Goal: Task Accomplishment & Management: Manage account settings

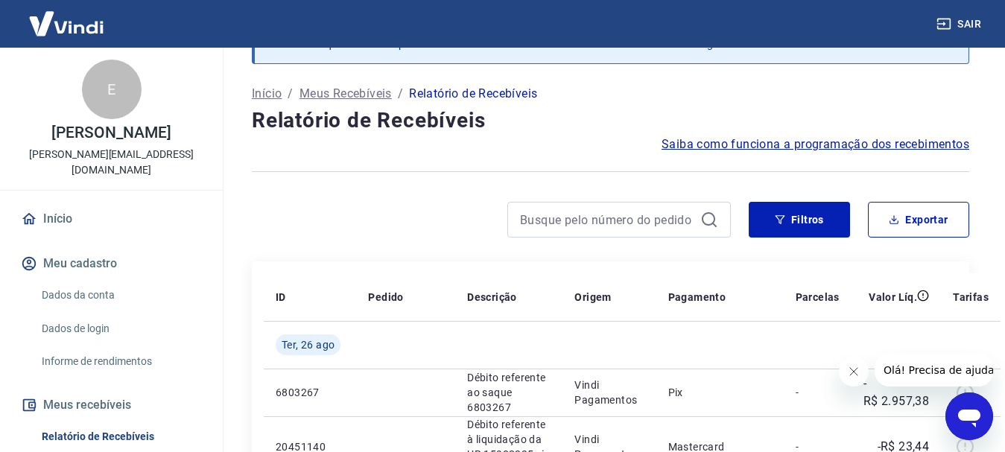
scroll to position [298, 0]
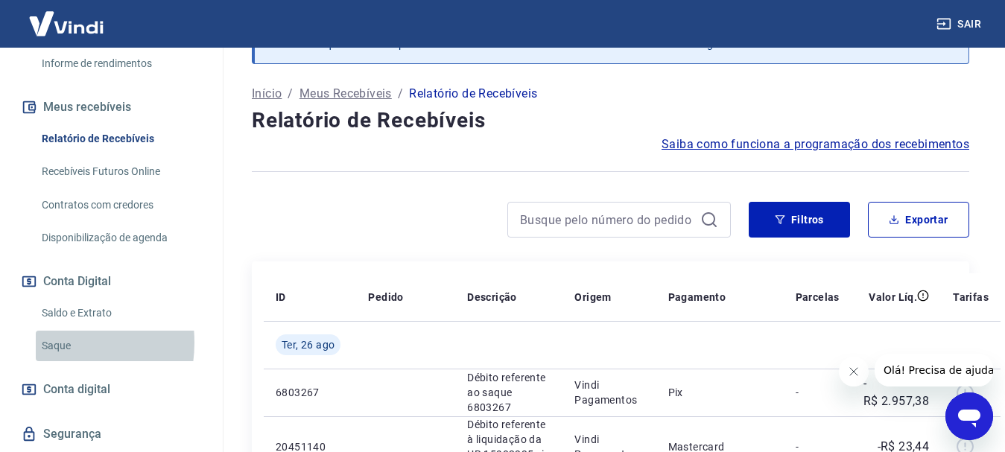
click at [48, 343] on link "Saque" at bounding box center [120, 346] width 169 height 31
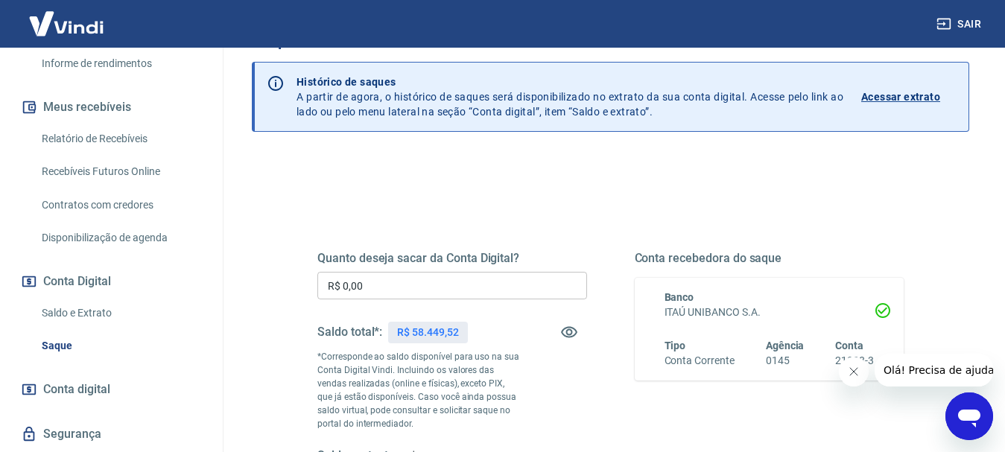
scroll to position [75, 0]
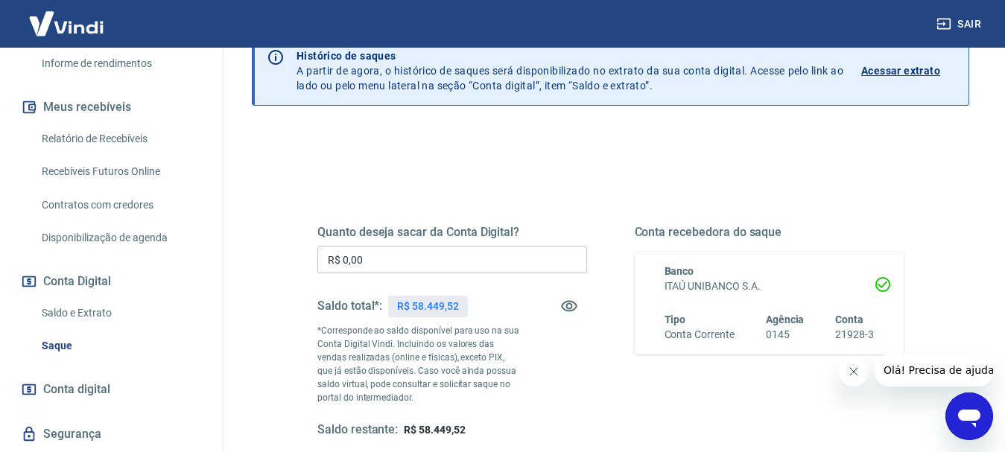
click at [372, 260] on input "R$ 0,00" at bounding box center [452, 260] width 270 height 28
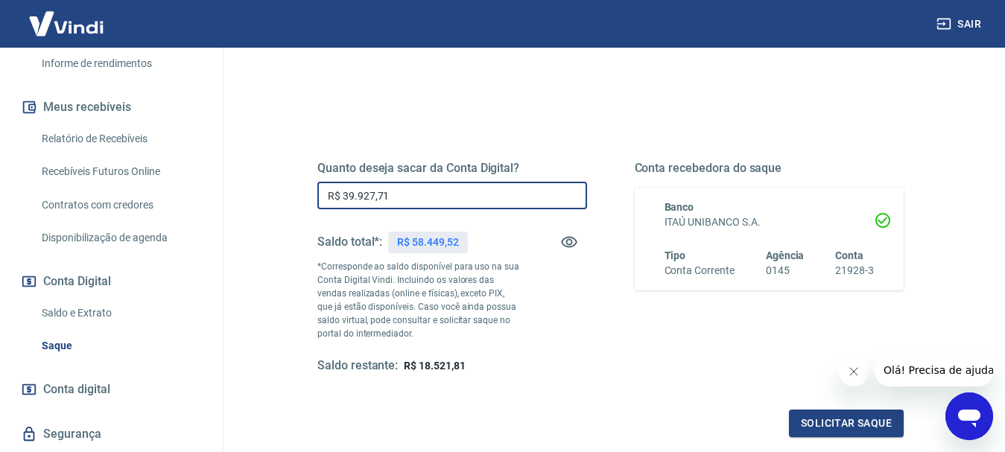
scroll to position [224, 0]
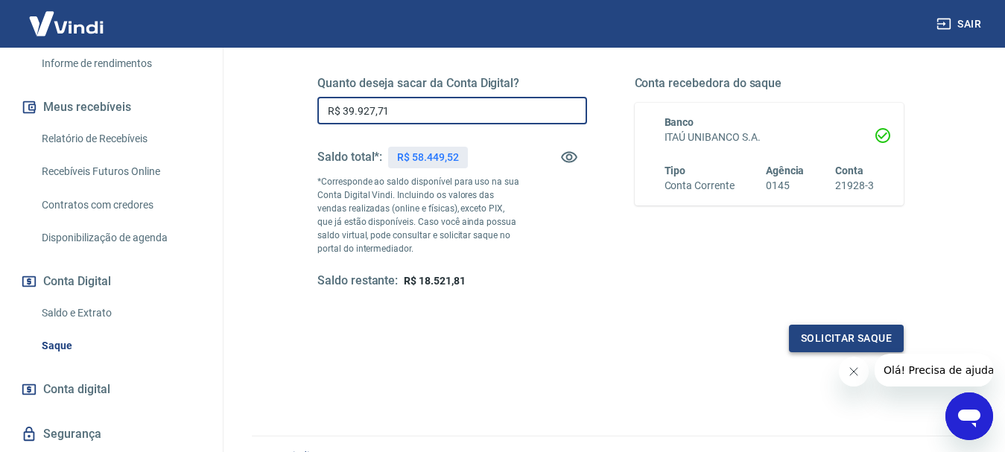
type input "R$ 39.927,71"
click at [850, 337] on button "Solicitar saque" at bounding box center [846, 339] width 115 height 28
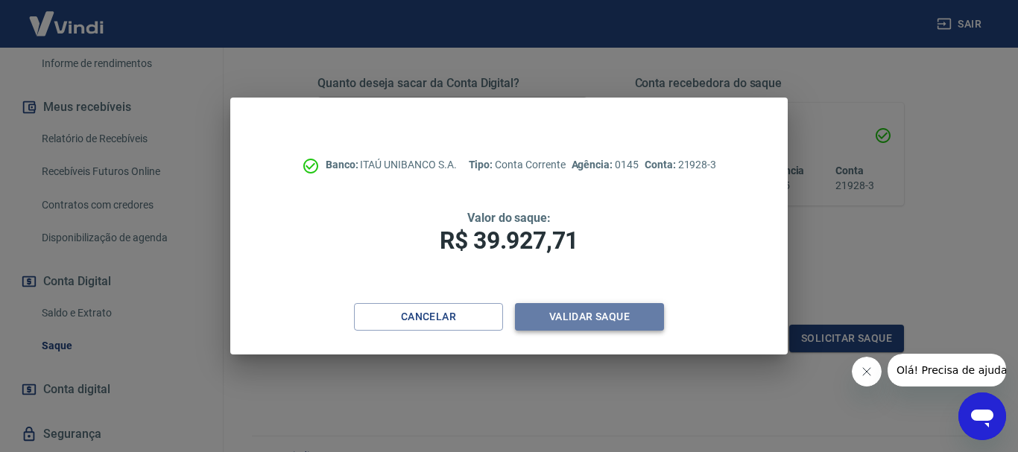
click at [592, 317] on button "Validar saque" at bounding box center [589, 317] width 149 height 28
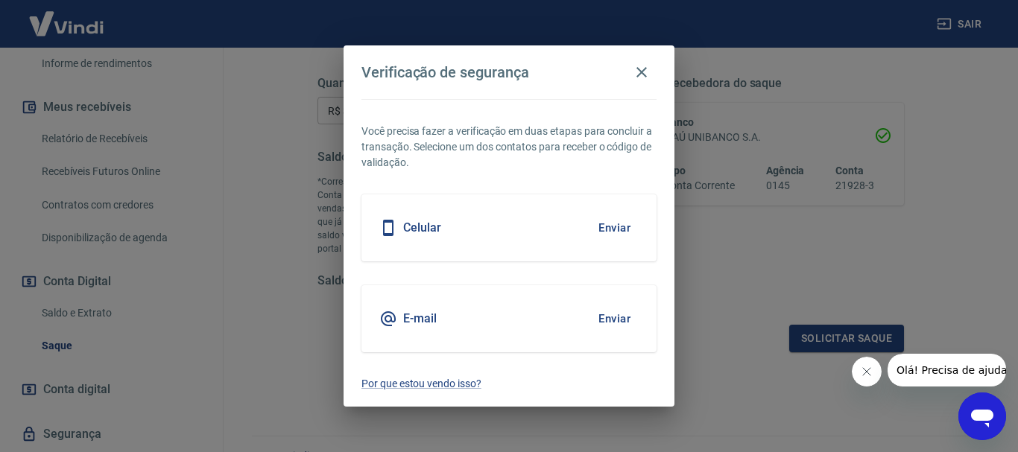
click at [183, 253] on div "Verificação de segurança Você precisa fazer a verificação em duas etapas para c…" at bounding box center [509, 226] width 1018 height 452
click at [607, 227] on button "Enviar" at bounding box center [614, 227] width 48 height 31
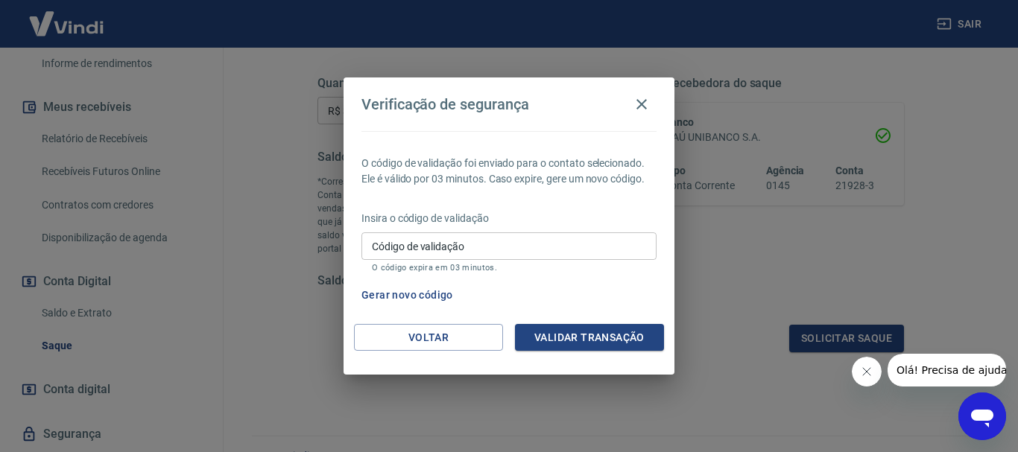
click at [178, 356] on div "Verificação de segurança O código de validação foi enviado para o contato selec…" at bounding box center [509, 226] width 1018 height 452
click at [435, 294] on button "Gerar novo código" at bounding box center [407, 296] width 104 height 28
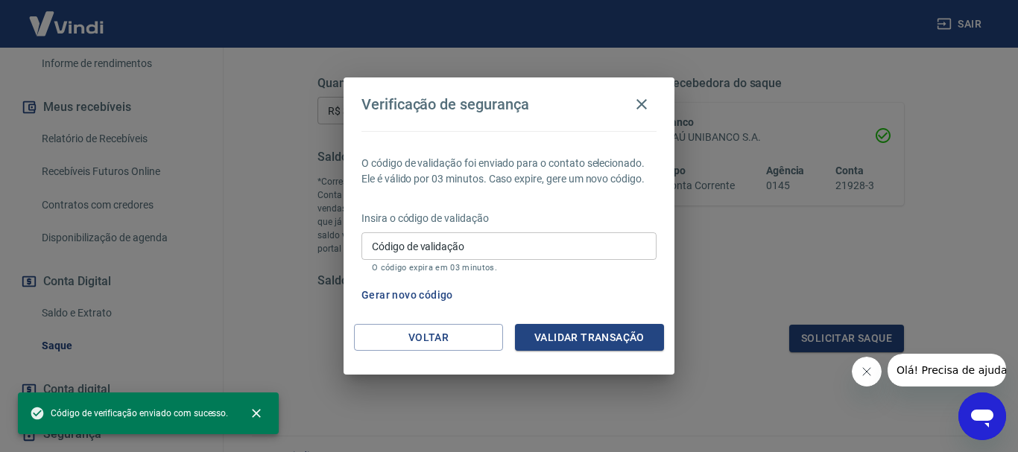
click at [371, 245] on input "Código de validação" at bounding box center [508, 247] width 295 height 28
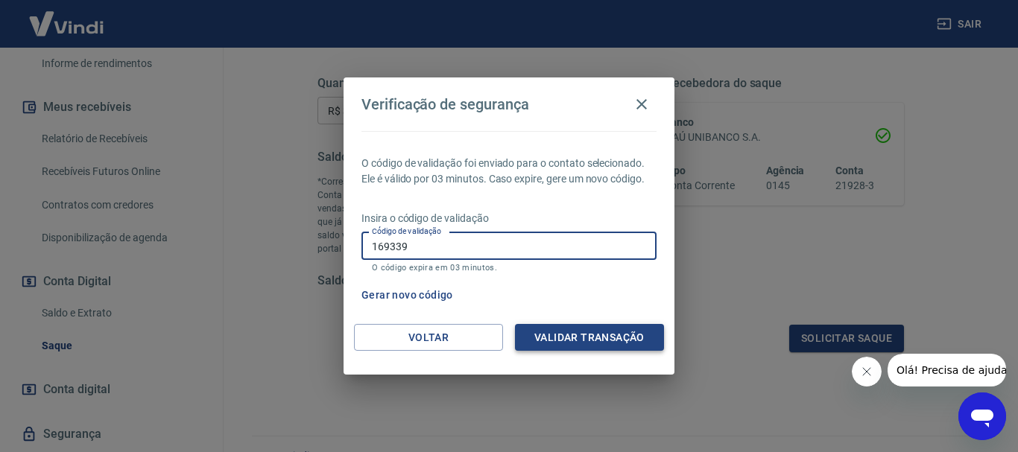
click at [569, 338] on button "Validar transação" at bounding box center [589, 338] width 149 height 28
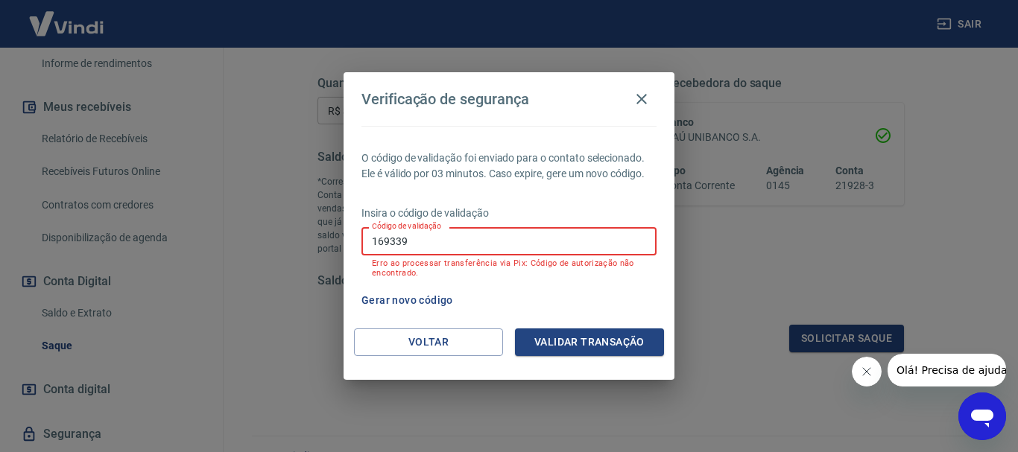
click at [419, 241] on input "169339" at bounding box center [508, 241] width 295 height 28
drag, startPoint x: 420, startPoint y: 239, endPoint x: 330, endPoint y: 228, distance: 90.1
click at [333, 229] on div "Verificação de segurança O código de validação foi enviado para o contato selec…" at bounding box center [509, 226] width 1018 height 452
click at [173, 329] on div "Verificação de segurança O código de validação foi enviado para o contato selec…" at bounding box center [509, 226] width 1018 height 452
click at [390, 228] on label "Código de validação" at bounding box center [406, 226] width 69 height 11
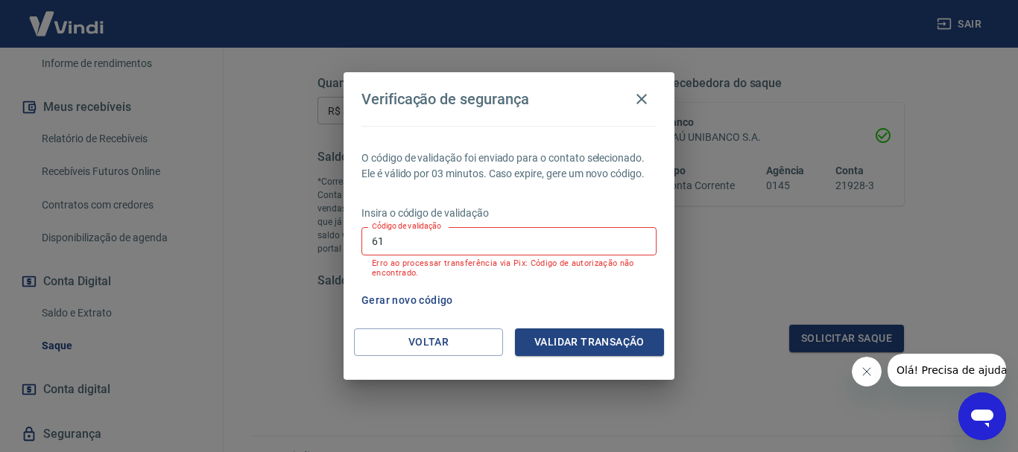
click at [390, 228] on input "61" at bounding box center [508, 241] width 295 height 28
type input "6"
type input "616653"
click at [582, 336] on button "Validar transação" at bounding box center [589, 343] width 149 height 28
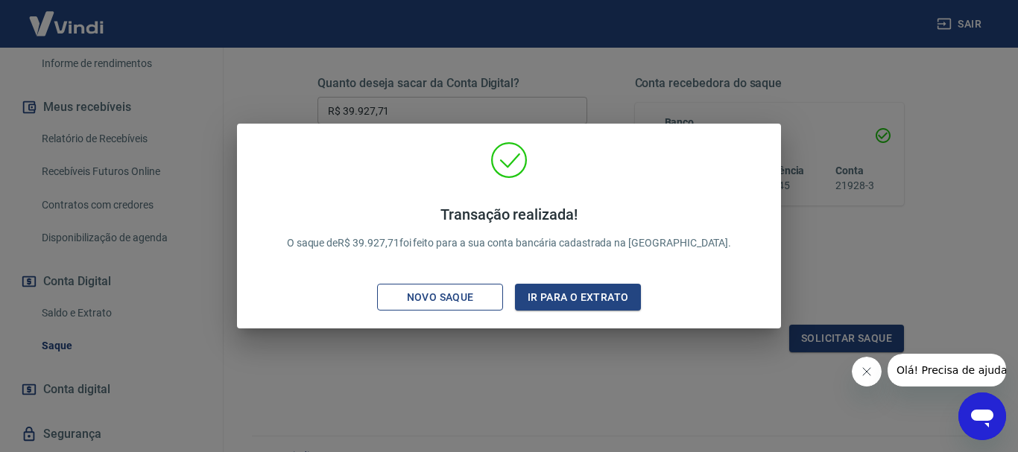
click at [460, 298] on div "Novo saque" at bounding box center [440, 297] width 103 height 19
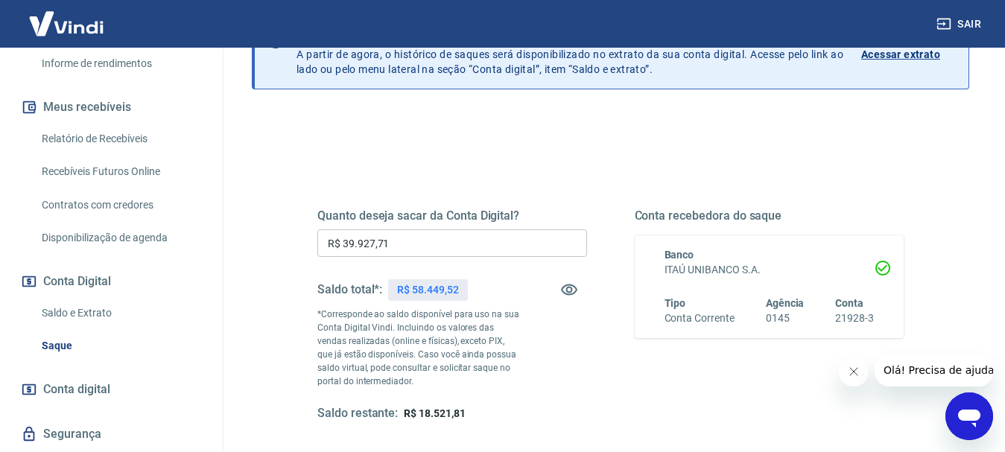
scroll to position [0, 0]
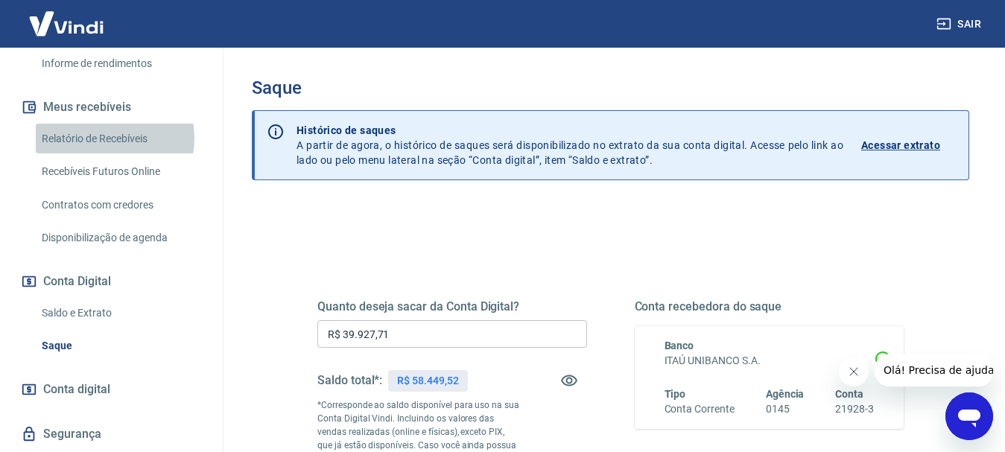
click at [105, 138] on link "Relatório de Recebíveis" at bounding box center [120, 139] width 169 height 31
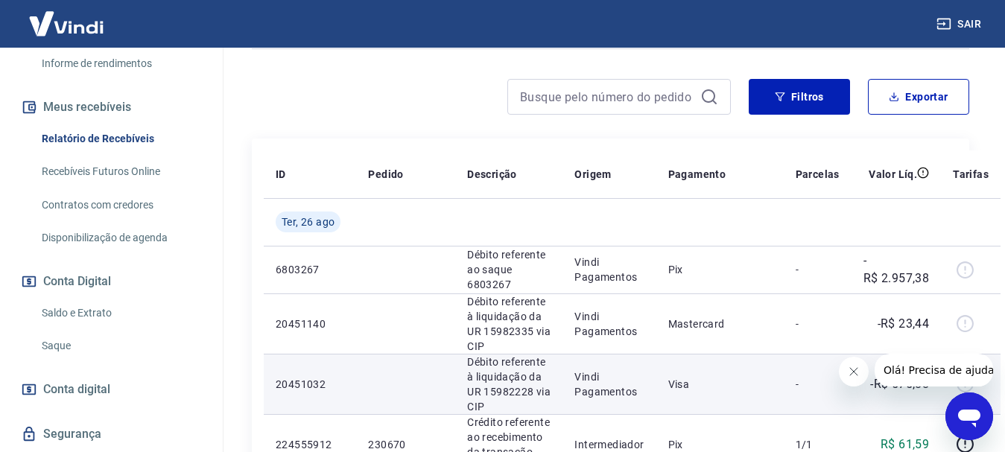
scroll to position [370, 0]
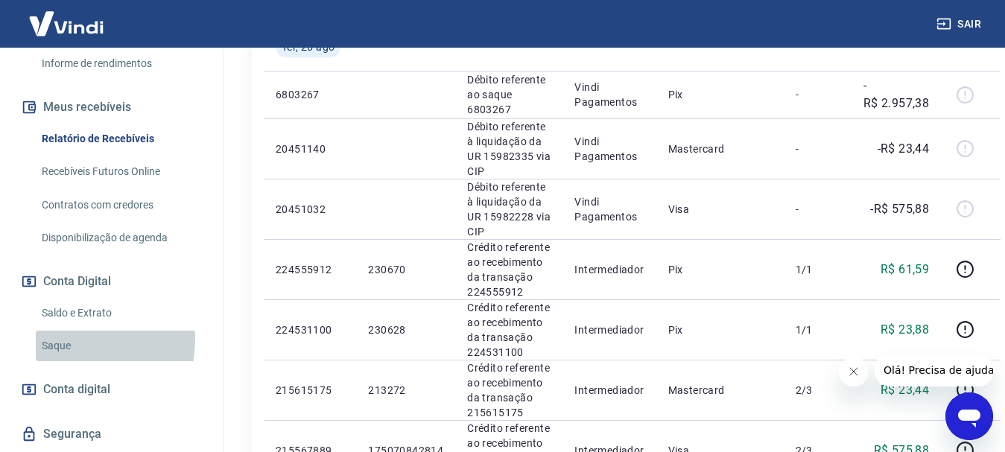
click at [64, 339] on link "Saque" at bounding box center [120, 346] width 169 height 31
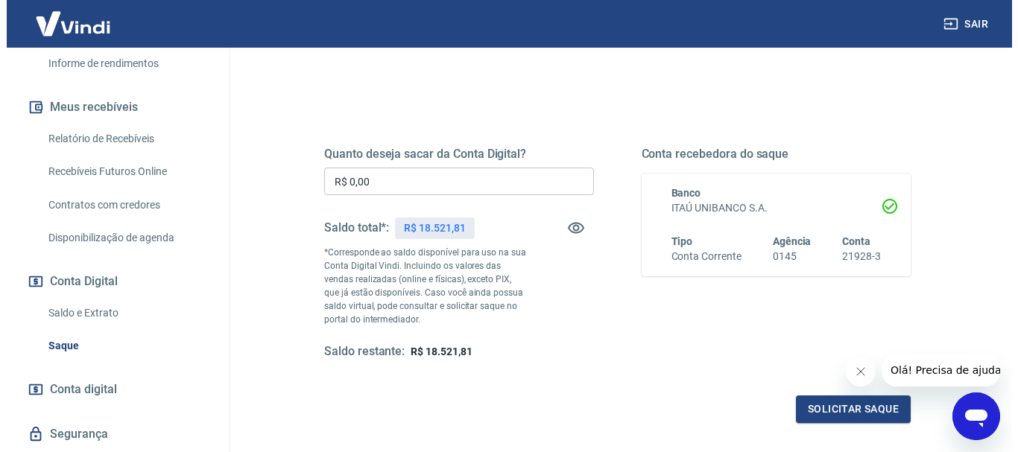
scroll to position [149, 0]
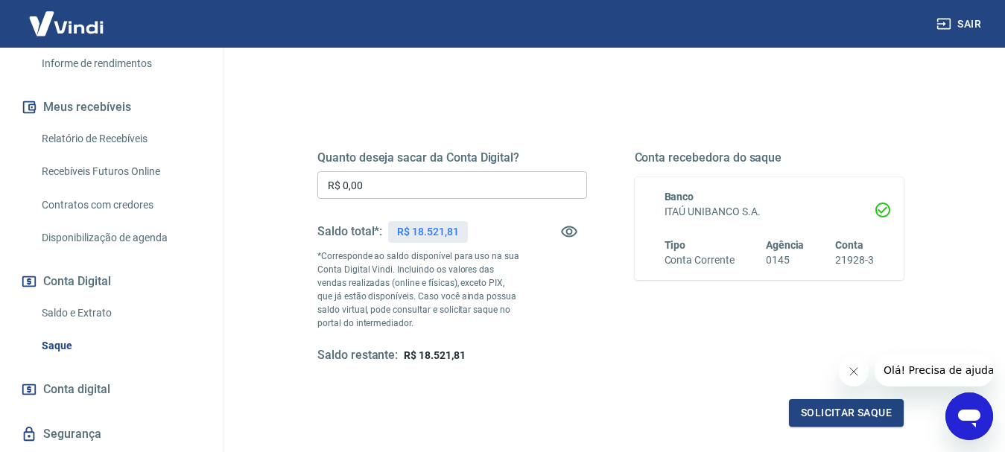
click at [366, 186] on input "R$ 0,00" at bounding box center [452, 185] width 270 height 28
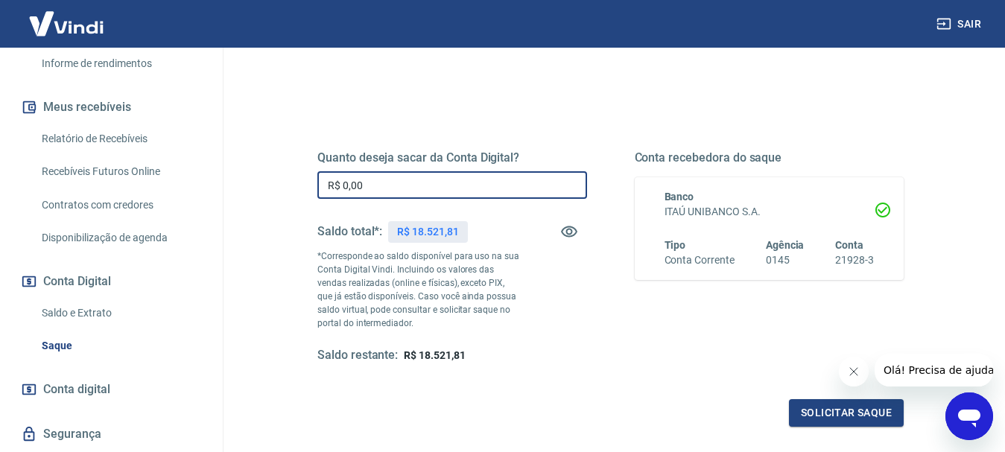
drag, startPoint x: 373, startPoint y: 175, endPoint x: 329, endPoint y: 179, distance: 44.1
click at [329, 179] on input "R$ 0,00" at bounding box center [452, 185] width 270 height 28
type input "R$ 14.110,49"
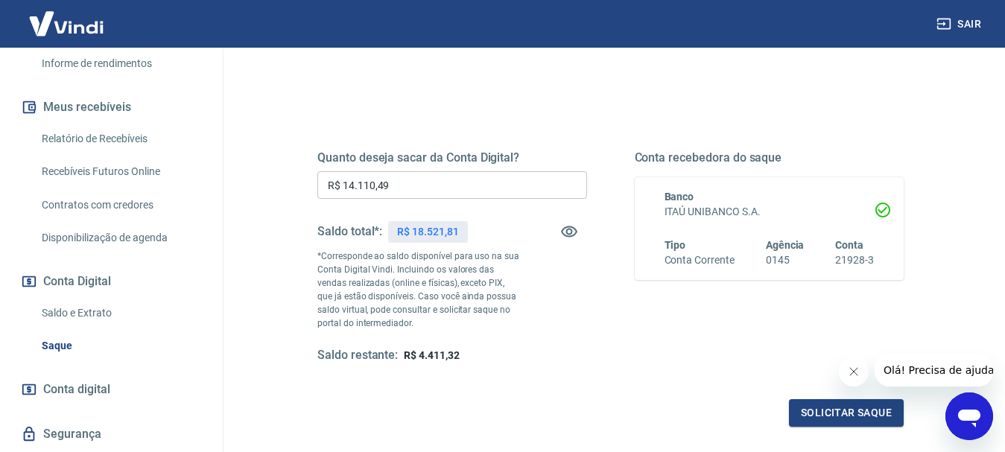
click at [536, 346] on div "Quanto deseja sacar da Conta Digital? R$ 14.110,49 ​ Saldo total*: R$ 18.521,81…" at bounding box center [452, 257] width 270 height 213
click at [832, 410] on button "Solicitar saque" at bounding box center [846, 413] width 115 height 28
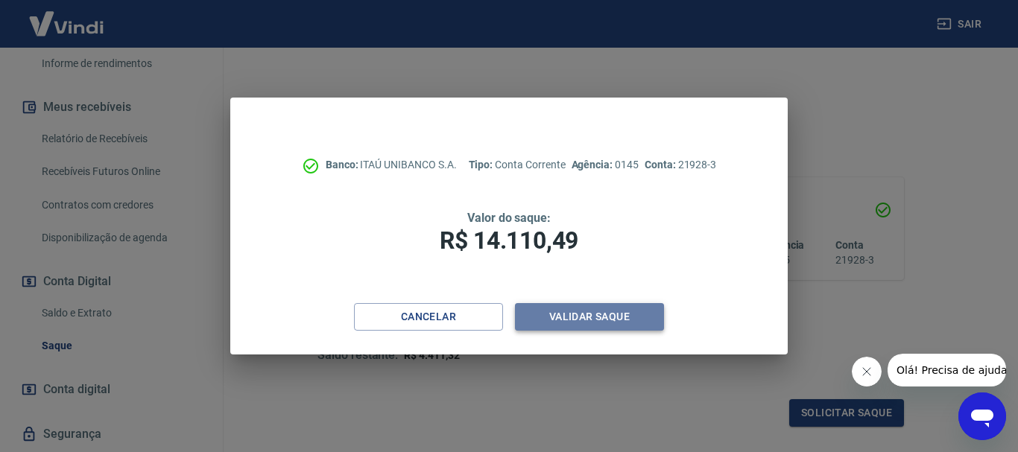
click at [567, 320] on button "Validar saque" at bounding box center [589, 317] width 149 height 28
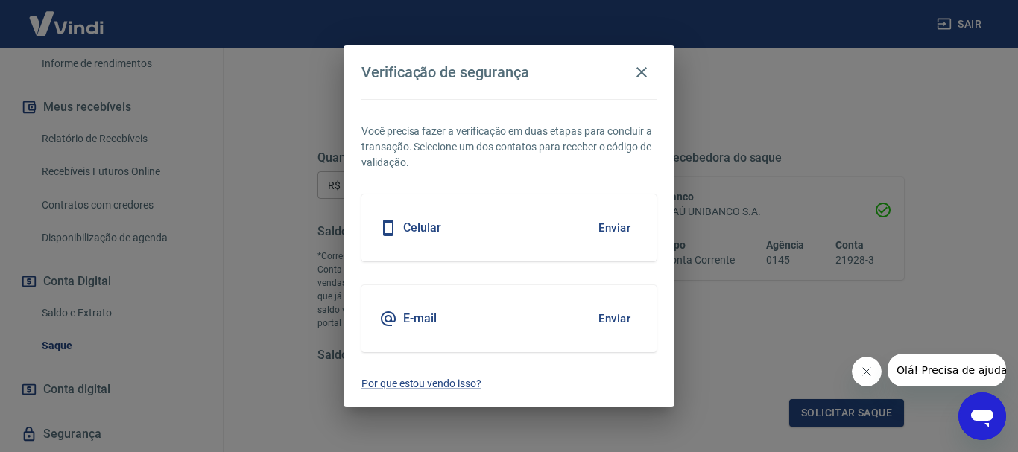
click at [163, 312] on div "Verificação de segurança Você precisa fazer a verificação em duas etapas para c…" at bounding box center [509, 226] width 1018 height 452
click at [614, 229] on button "Enviar" at bounding box center [614, 227] width 48 height 31
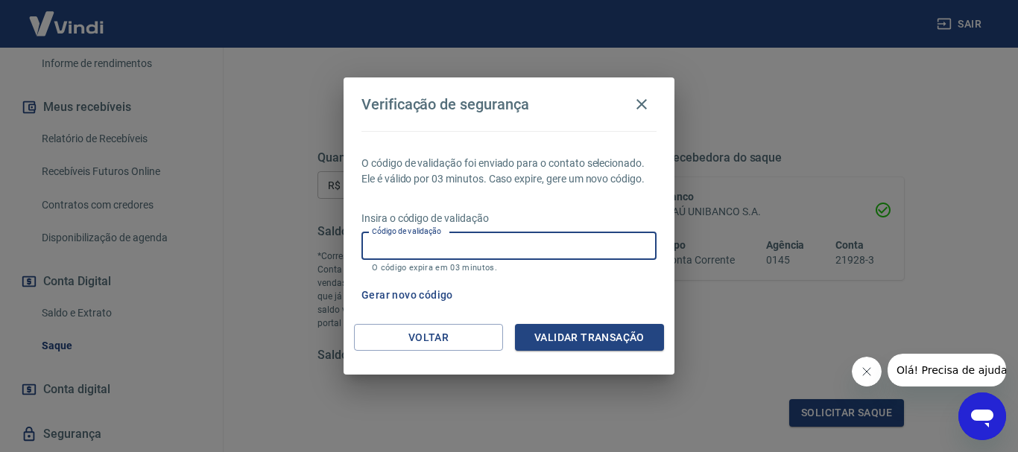
click at [408, 245] on input "Código de validação" at bounding box center [508, 247] width 295 height 28
type input "634731"
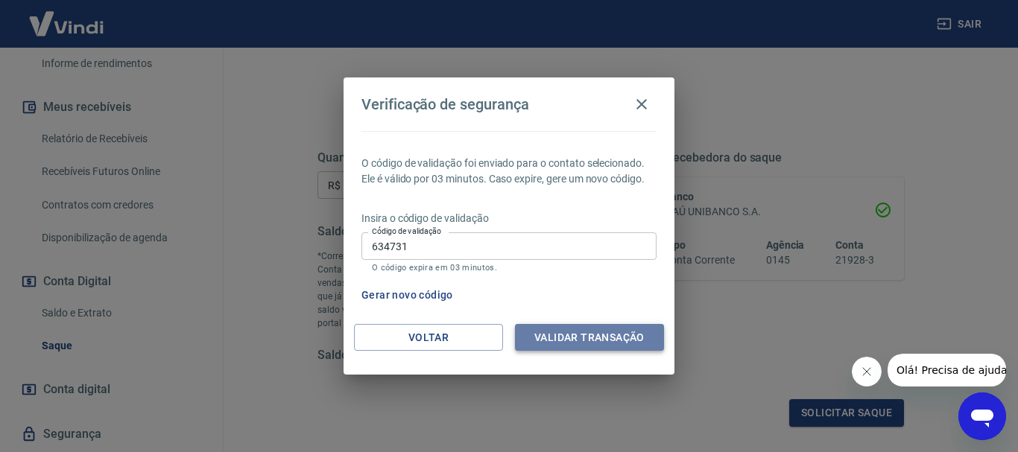
click at [552, 333] on button "Validar transação" at bounding box center [589, 338] width 149 height 28
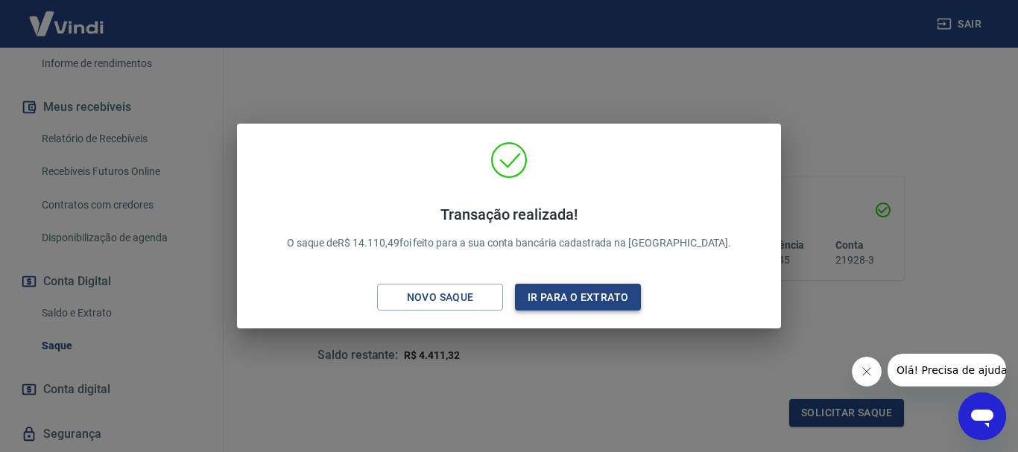
click at [552, 300] on button "Ir para o extrato" at bounding box center [578, 298] width 126 height 28
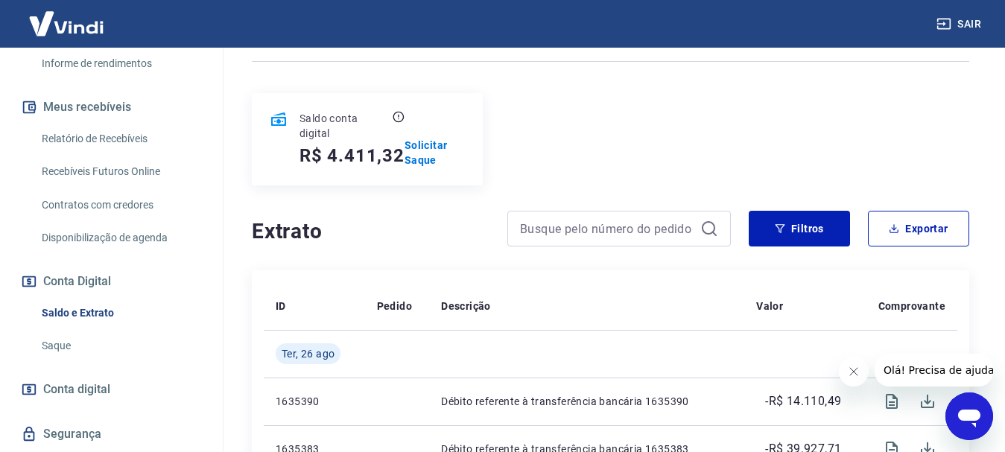
scroll to position [75, 0]
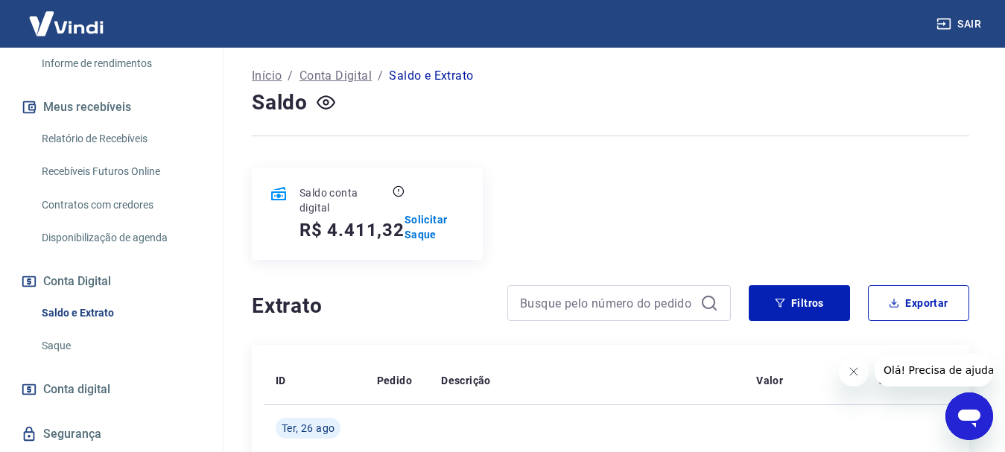
click at [726, 200] on div "Saldo conta digital R$ 4.411,32 Solicitar Saque" at bounding box center [611, 214] width 718 height 92
